Goal: Find specific page/section: Find specific page/section

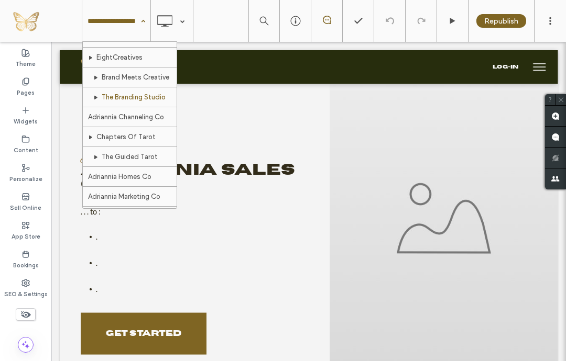
scroll to position [175, 0]
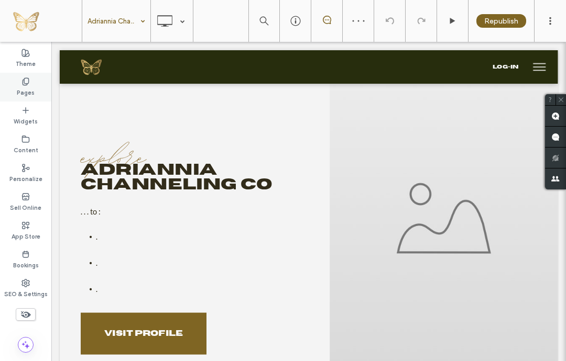
click at [28, 90] on label "Pages" at bounding box center [26, 92] width 18 height 12
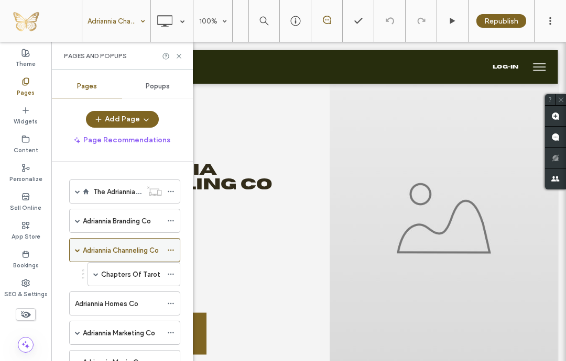
click at [173, 250] on use at bounding box center [171, 251] width 6 height 2
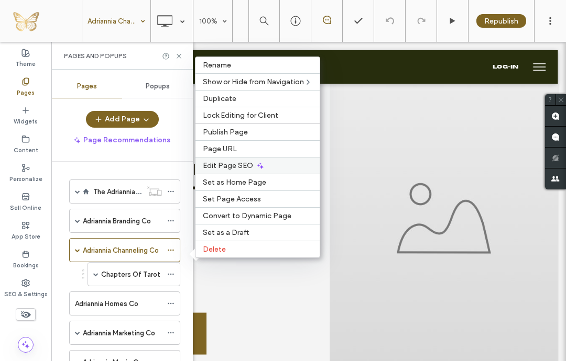
click at [218, 162] on span "Edit Page SEO" at bounding box center [228, 165] width 50 height 9
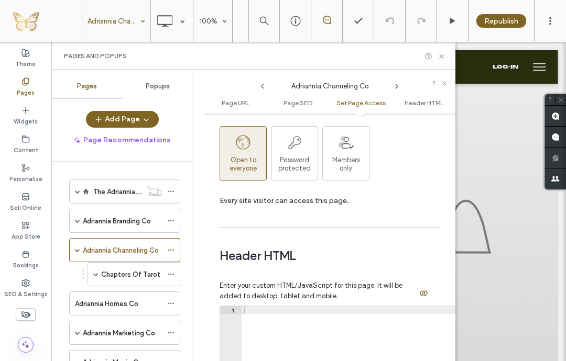
scroll to position [970, 0]
click at [444, 55] on icon at bounding box center [441, 56] width 8 height 8
